Goal: Ask a question

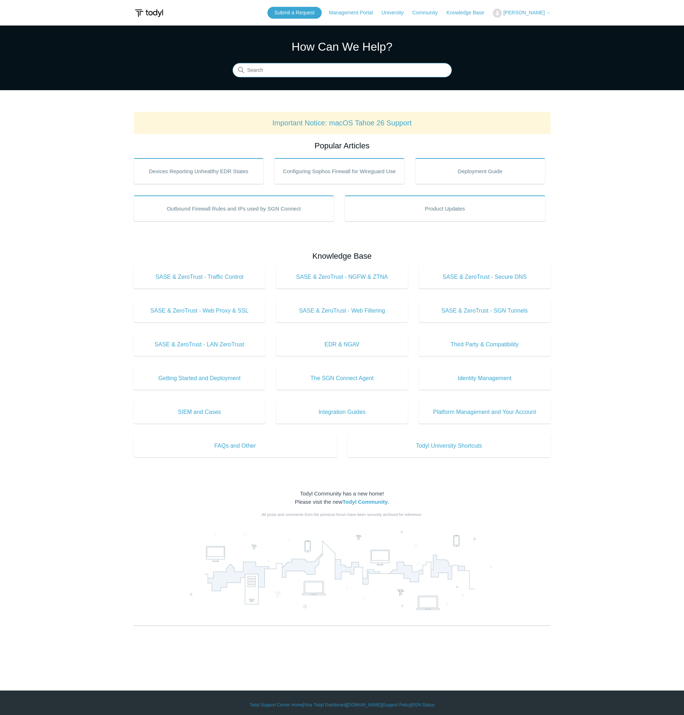
click at [281, 71] on input "Search" at bounding box center [341, 70] width 219 height 14
type input "stolen computer"
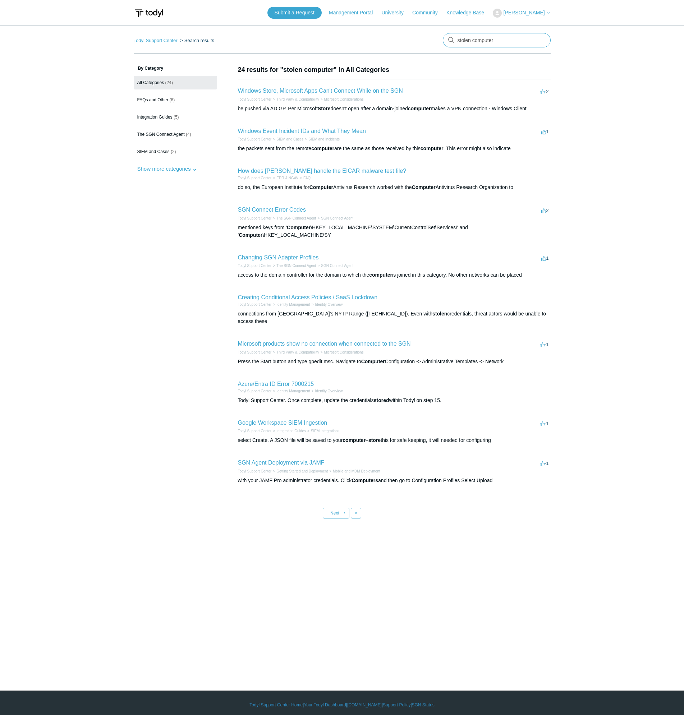
drag, startPoint x: 530, startPoint y: 39, endPoint x: 272, endPoint y: 18, distance: 258.2
click at [365, 33] on main "Todyl Support Center Search results There are no matching results in this help …" at bounding box center [342, 347] width 684 height 643
click at [311, 17] on link "Submit a Request" at bounding box center [294, 13] width 54 height 12
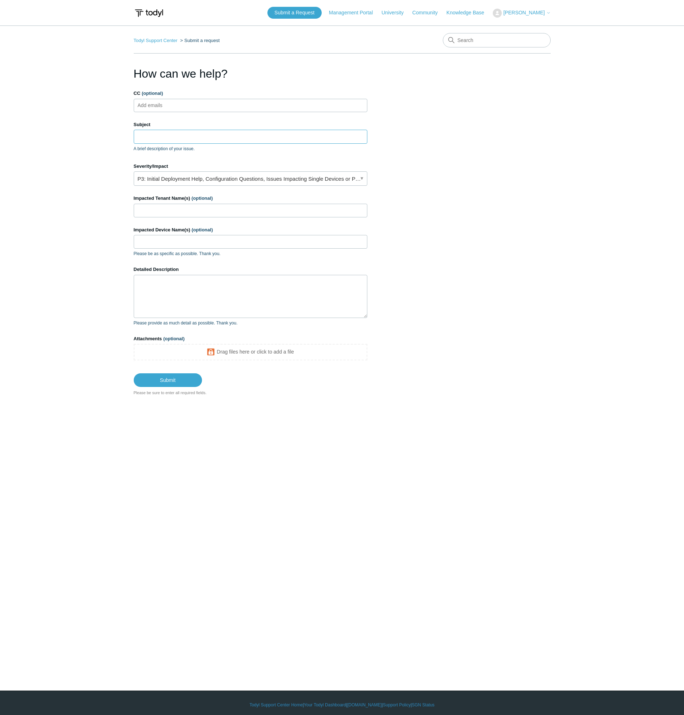
click at [153, 136] on input "Subject" at bounding box center [251, 137] width 234 height 14
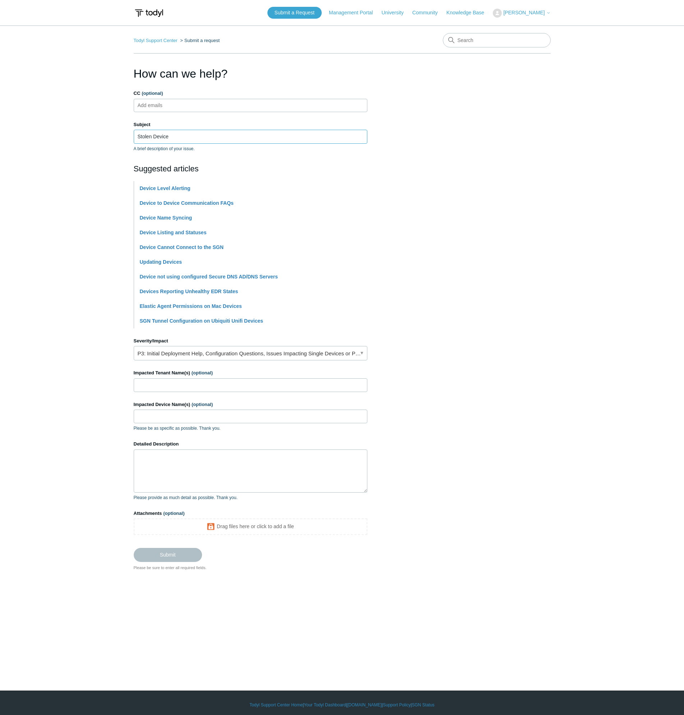
type input "Stolen Device"
click at [172, 388] on input "Impacted Tenant Name(s) (optional)" at bounding box center [251, 385] width 234 height 14
click at [186, 383] on input "Impacted Tenant Name(s) (optional)" at bounding box center [251, 385] width 234 height 14
type input "Leaf Health"
click at [177, 463] on textarea "Detailed Description" at bounding box center [251, 470] width 234 height 43
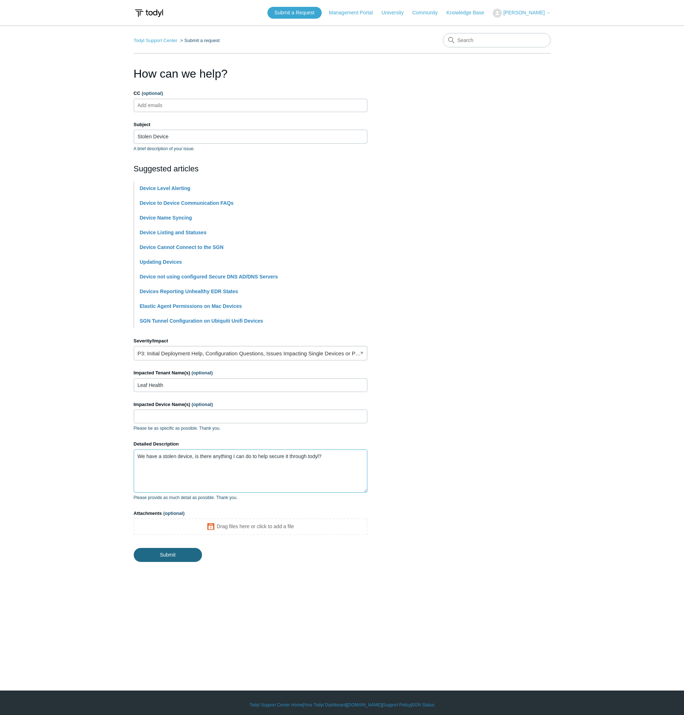
type textarea "We have a stolen device, is there anything I can do to help secure it through t…"
drag, startPoint x: 167, startPoint y: 556, endPoint x: 186, endPoint y: 17, distance: 539.3
click at [215, 0] on html "Skip to main content Submit a Request Management Portal University Community Kn…" at bounding box center [342, 359] width 684 height 719
click at [177, 559] on input "Submit" at bounding box center [168, 555] width 68 height 14
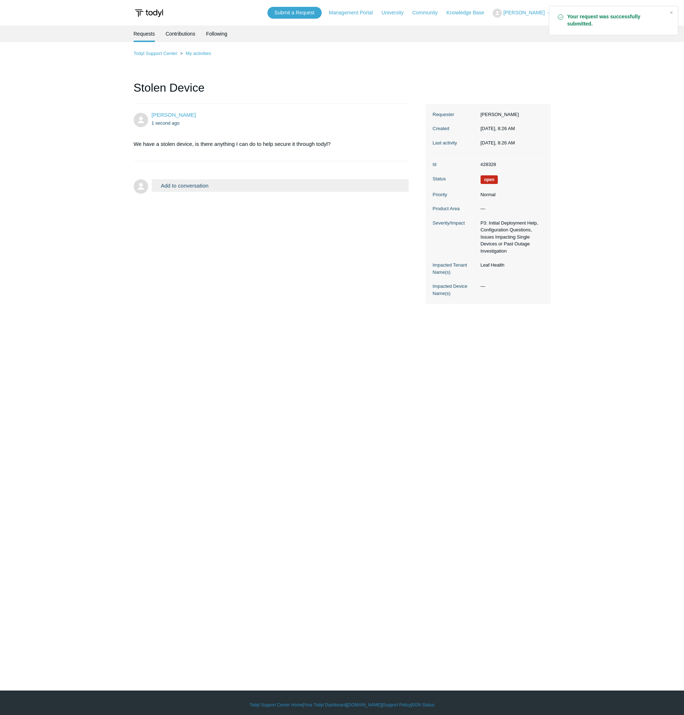
drag, startPoint x: 322, startPoint y: 59, endPoint x: 347, endPoint y: 34, distance: 34.8
